Goal: Transaction & Acquisition: Obtain resource

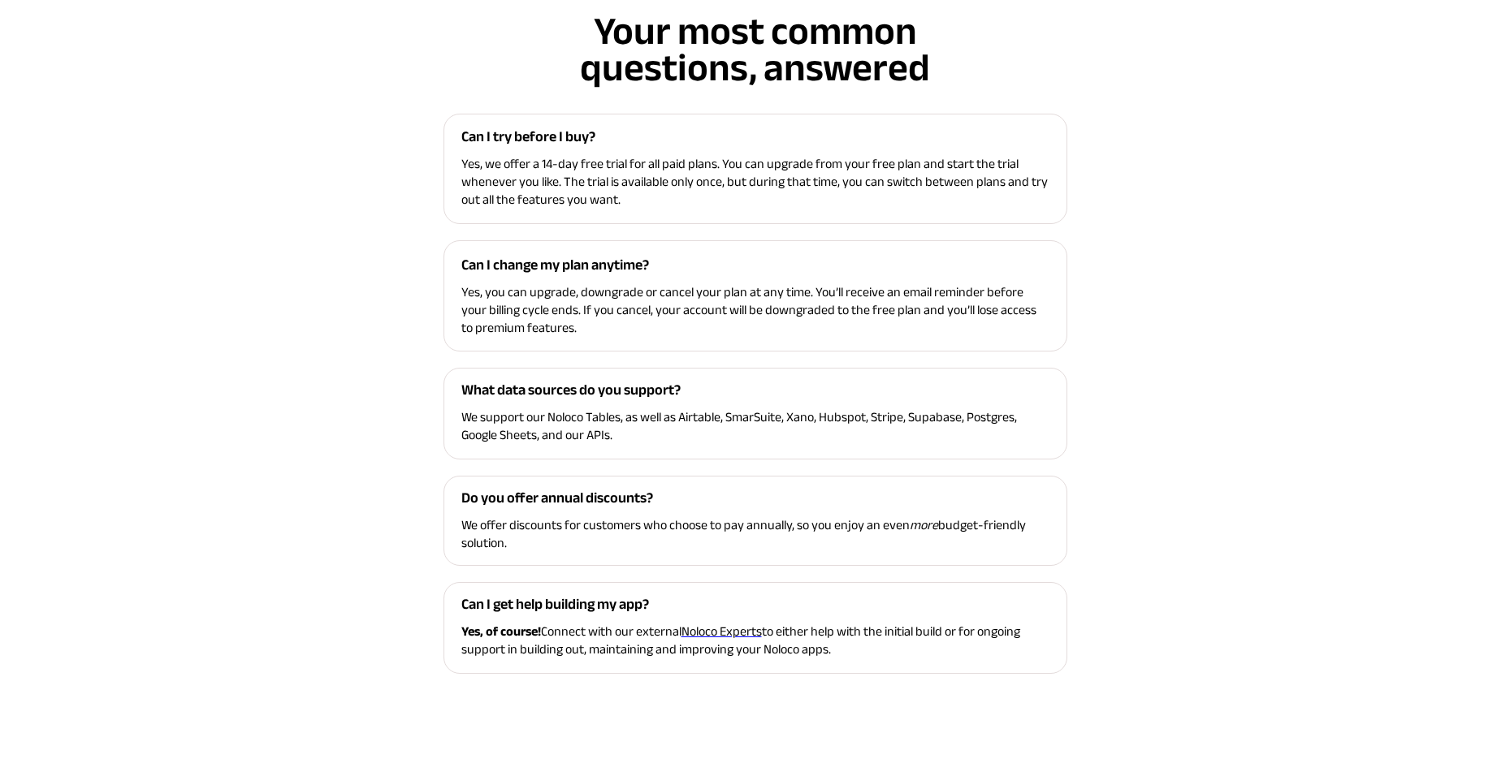
scroll to position [6910, 0]
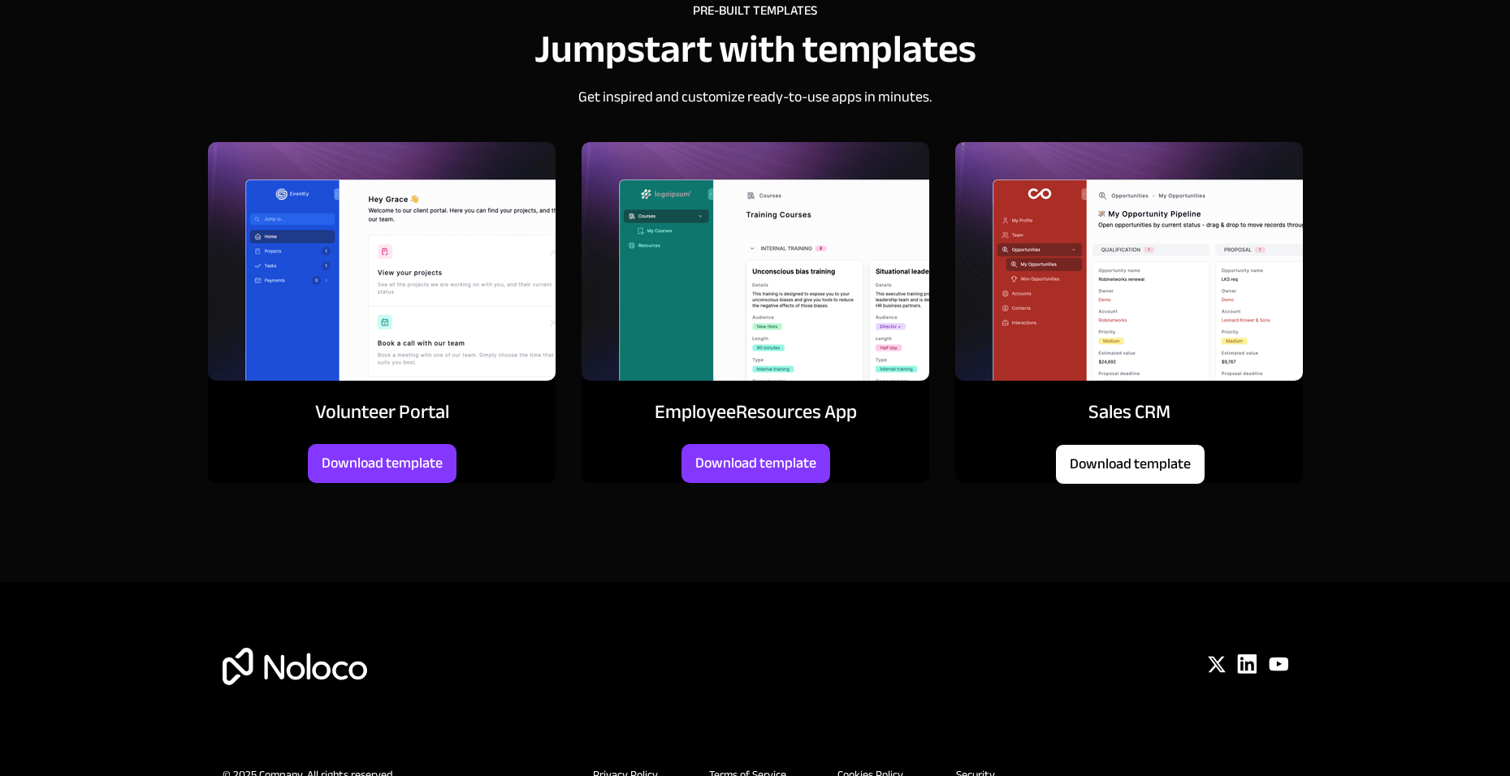
click at [1169, 466] on span "Download template" at bounding box center [1130, 465] width 149 height 18
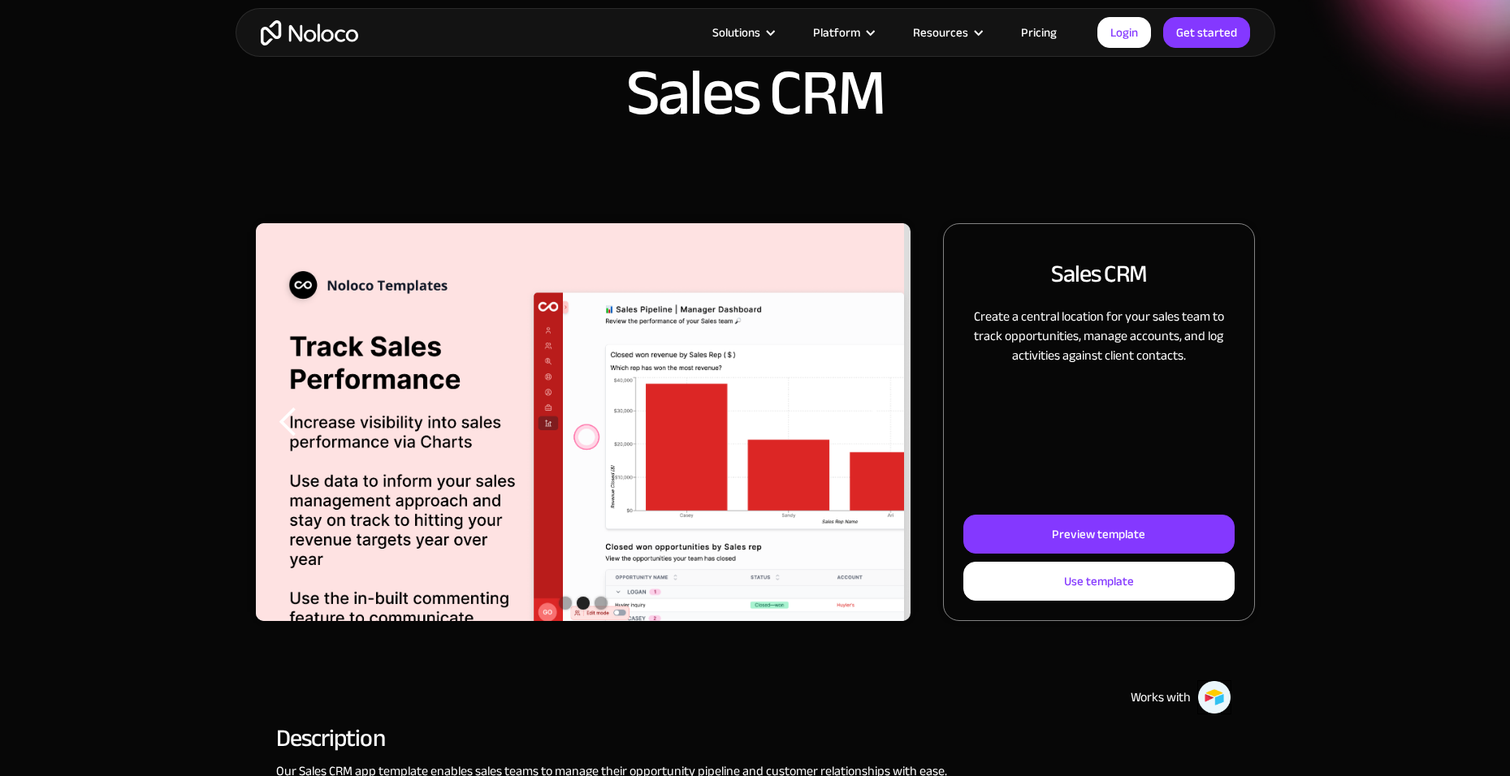
scroll to position [81, 0]
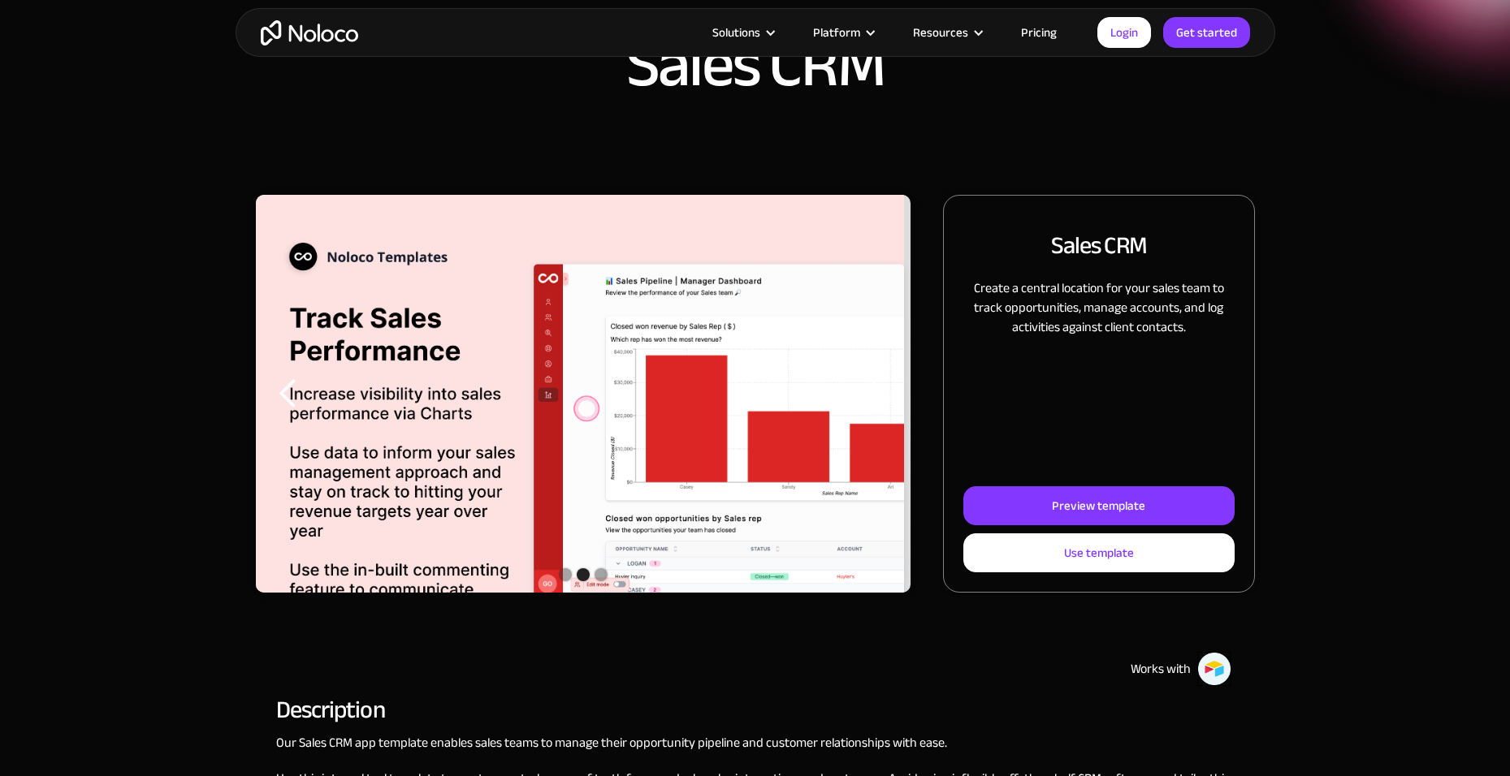
click at [1031, 28] on link "Pricing" at bounding box center [1039, 32] width 76 height 21
